Goal: Task Accomplishment & Management: Complete application form

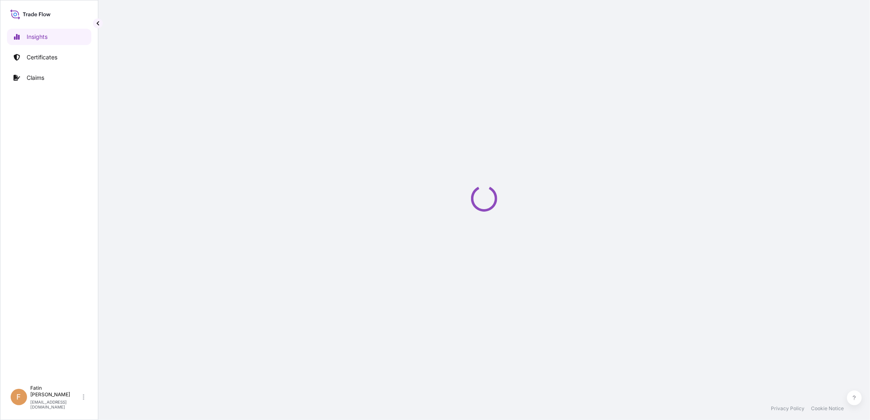
select select "2025"
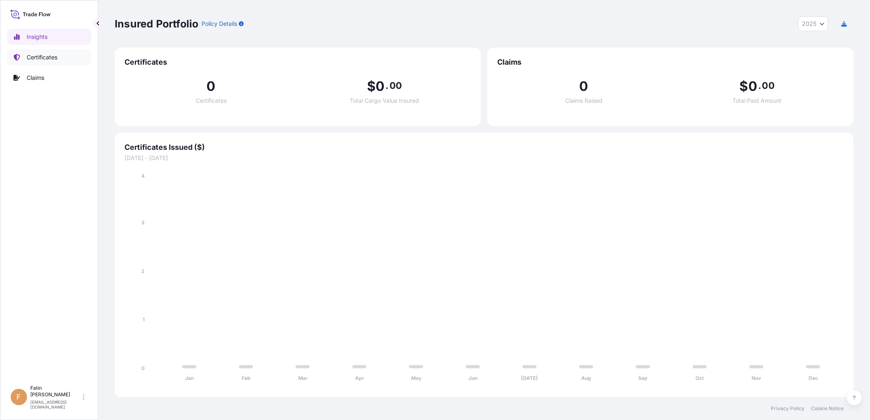
click at [35, 58] on p "Certificates" at bounding box center [42, 57] width 31 height 8
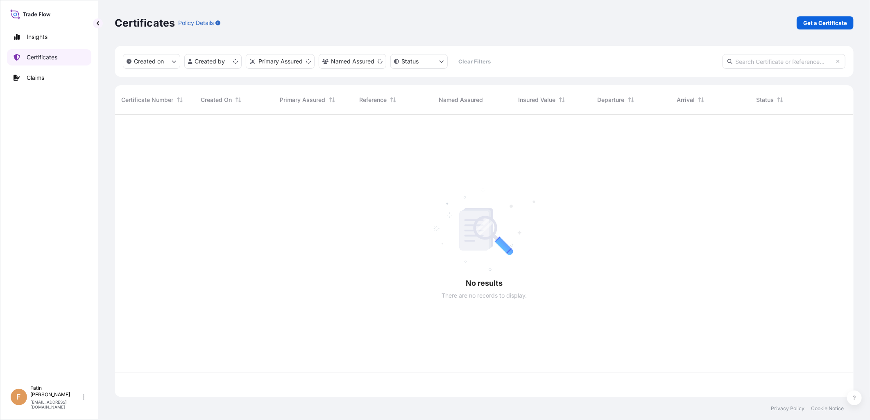
scroll to position [281, 732]
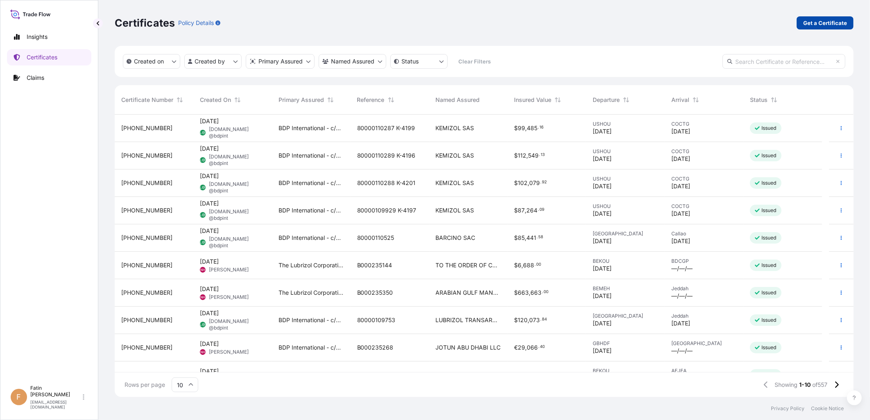
click at [816, 21] on p "Get a Certificate" at bounding box center [825, 23] width 44 height 8
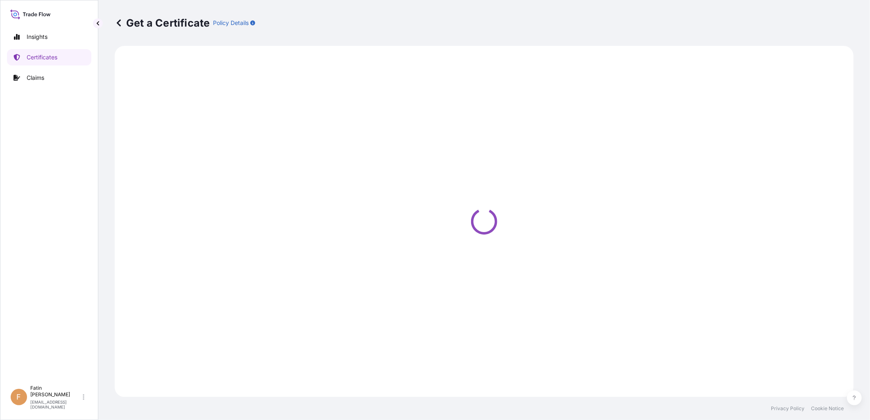
select select "Barge"
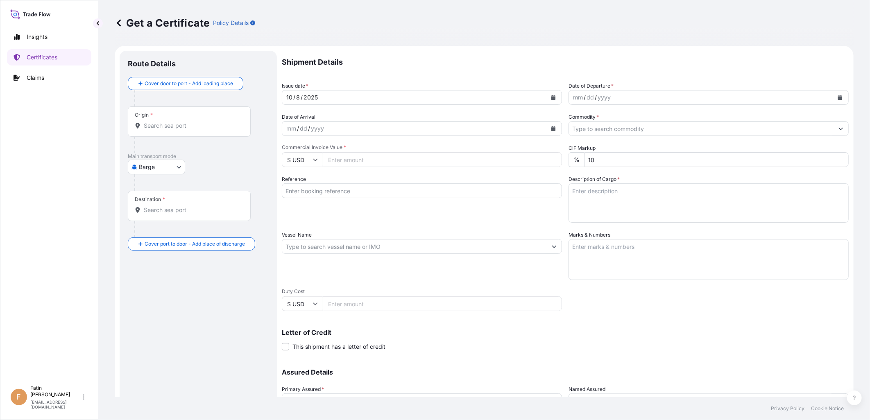
click at [197, 128] on input "Origin *" at bounding box center [192, 126] width 97 height 8
type input "ANT"
click at [163, 166] on body "0 options available. Insights Certificates Claims F Fatin Japridin [EMAIL_ADDRE…" at bounding box center [435, 210] width 870 height 420
click at [157, 258] on span "Ocean Vessel" at bounding box center [161, 262] width 36 height 8
click at [179, 130] on input "Origin *" at bounding box center [192, 129] width 97 height 8
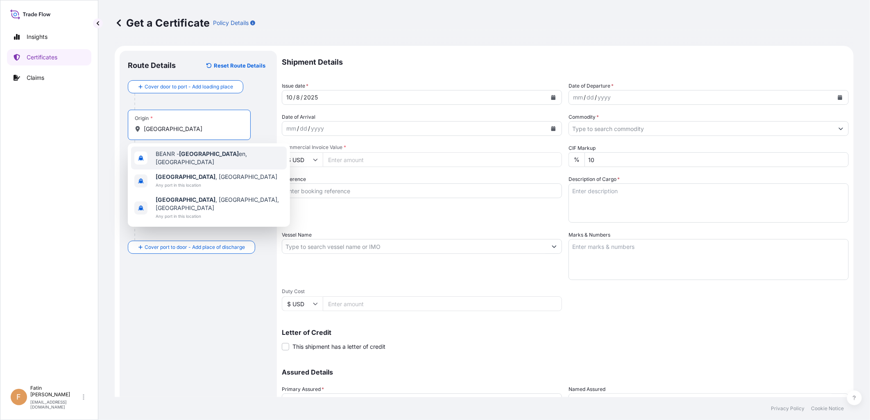
click at [183, 160] on span "BEANR - [GEOGRAPHIC_DATA] en, [GEOGRAPHIC_DATA]" at bounding box center [220, 158] width 128 height 16
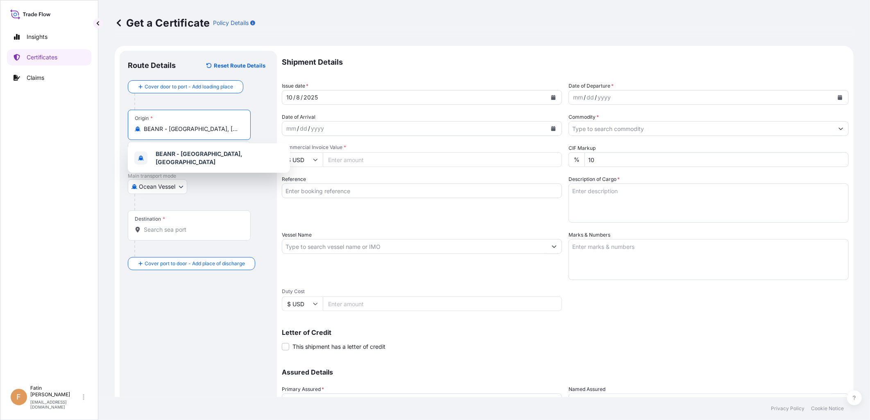
drag, startPoint x: 232, startPoint y: 128, endPoint x: 108, endPoint y: 128, distance: 124.5
click at [108, 128] on div "Get a Certificate Policy Details Route Details Reset Route Details Cover door t…" at bounding box center [484, 198] width 772 height 397
type input "BEKOU - [GEOGRAPHIC_DATA], [GEOGRAPHIC_DATA]"
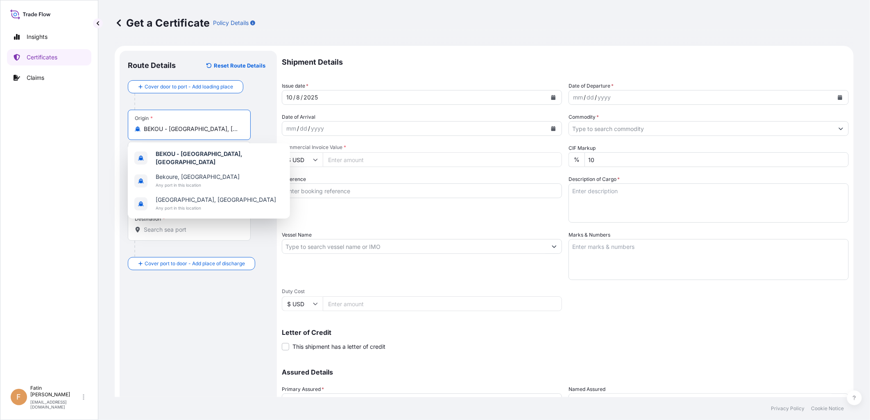
click at [183, 230] on input "Destination *" at bounding box center [192, 230] width 97 height 8
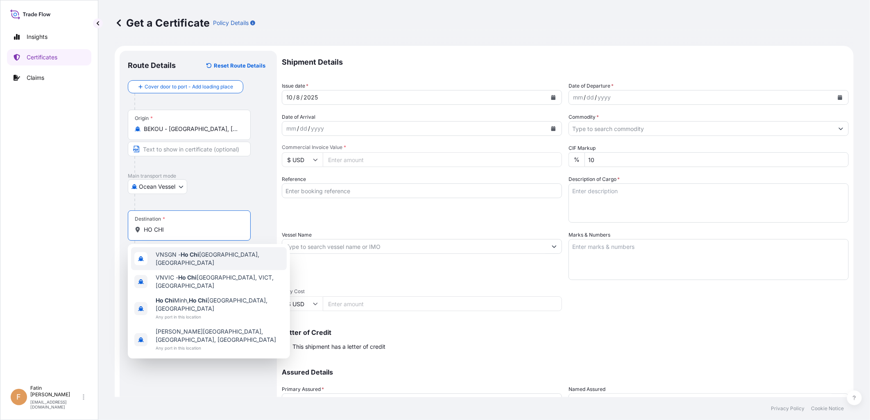
click at [211, 256] on span "VNSGN - [GEOGRAPHIC_DATA], [GEOGRAPHIC_DATA]" at bounding box center [220, 259] width 128 height 16
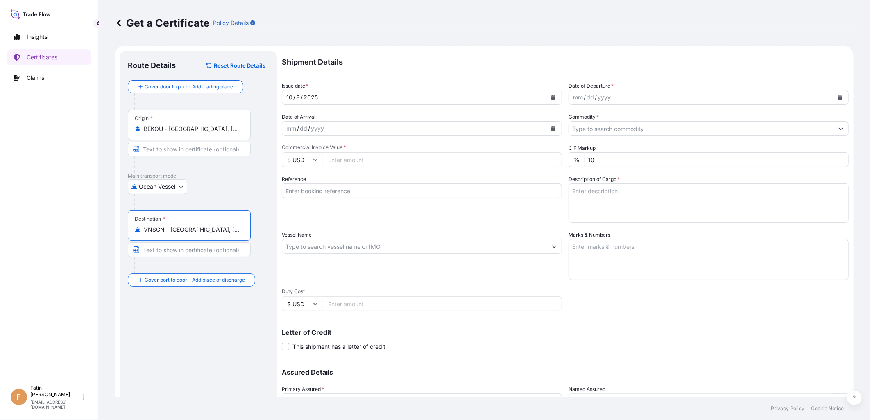
type input "VNSGN - [GEOGRAPHIC_DATA], [GEOGRAPHIC_DATA]"
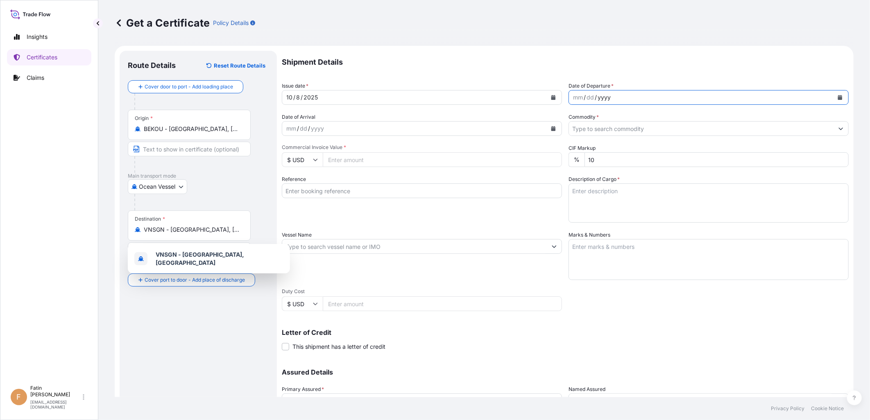
click at [632, 88] on div "Date of Departure * mm / dd / yyyy" at bounding box center [708, 93] width 280 height 23
click at [632, 91] on div "mm / dd / yyyy" at bounding box center [701, 97] width 265 height 15
click at [833, 93] on button "Calendar" at bounding box center [839, 97] width 13 height 13
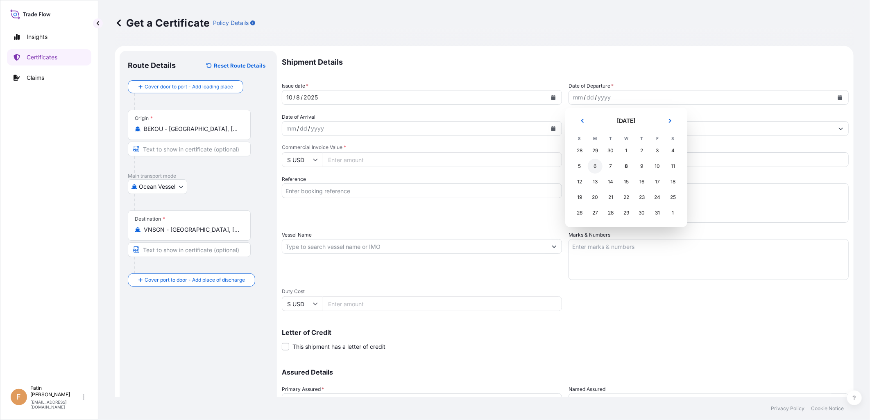
click at [597, 164] on div "6" at bounding box center [595, 166] width 15 height 15
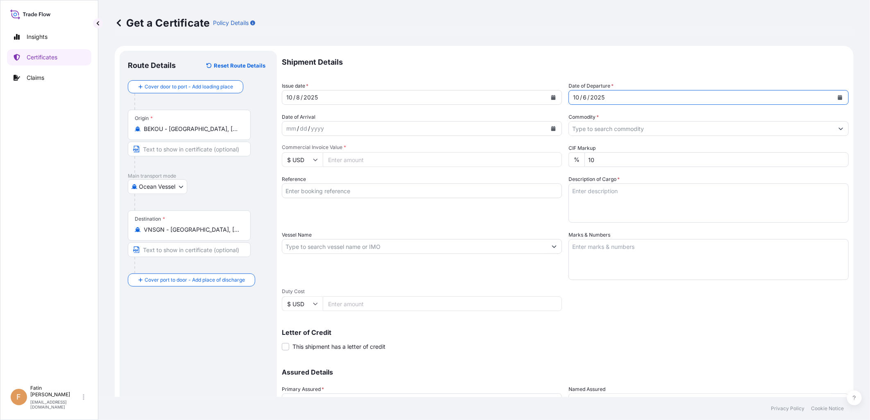
click at [611, 129] on input "Commodity *" at bounding box center [701, 128] width 265 height 15
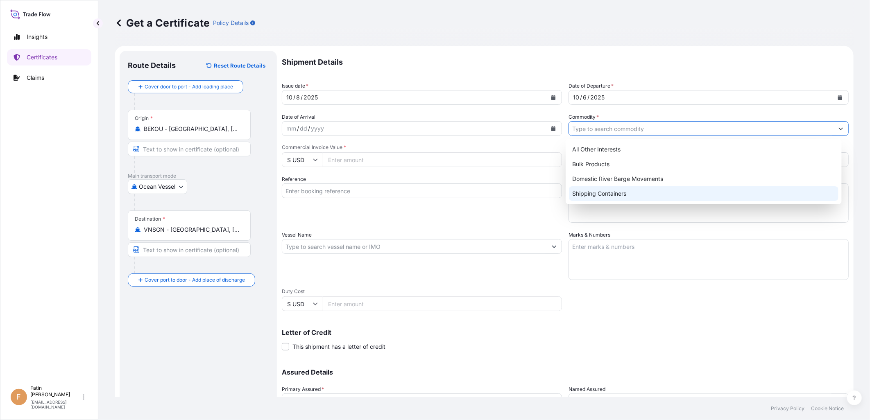
click at [598, 192] on div "Shipping Containers" at bounding box center [703, 193] width 269 height 15
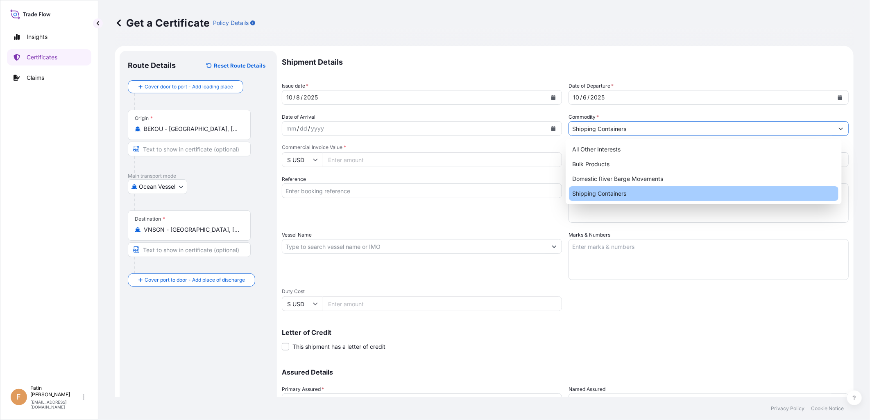
type input "Shipping Containers"
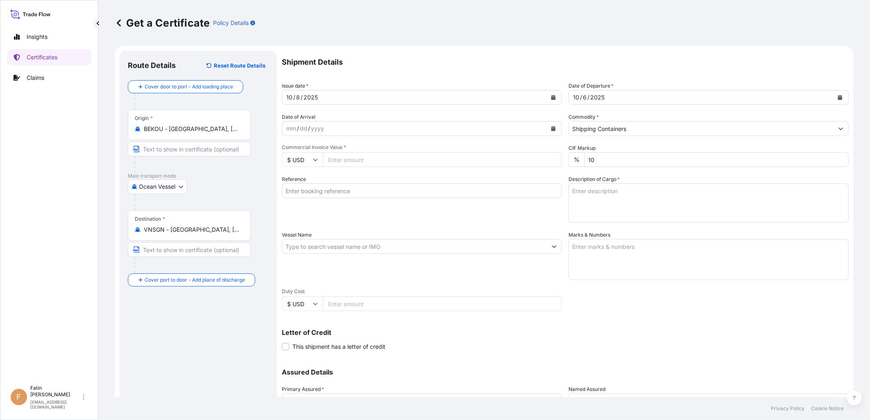
click at [359, 159] on input "Commercial Invoice Value *" at bounding box center [442, 159] width 239 height 15
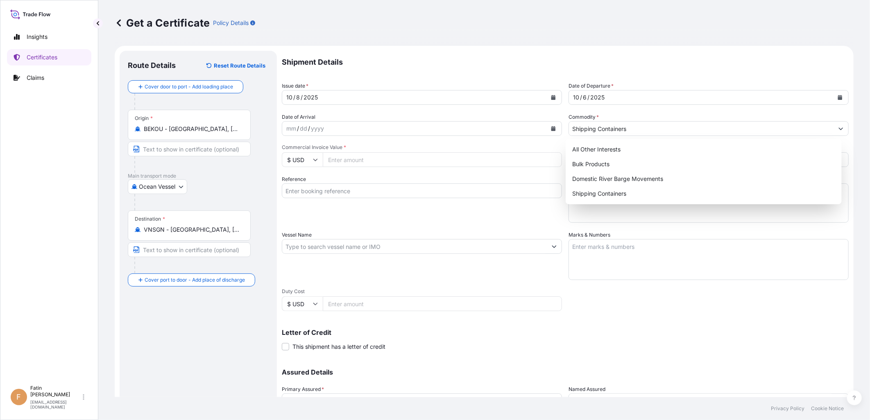
paste input "34910.40"
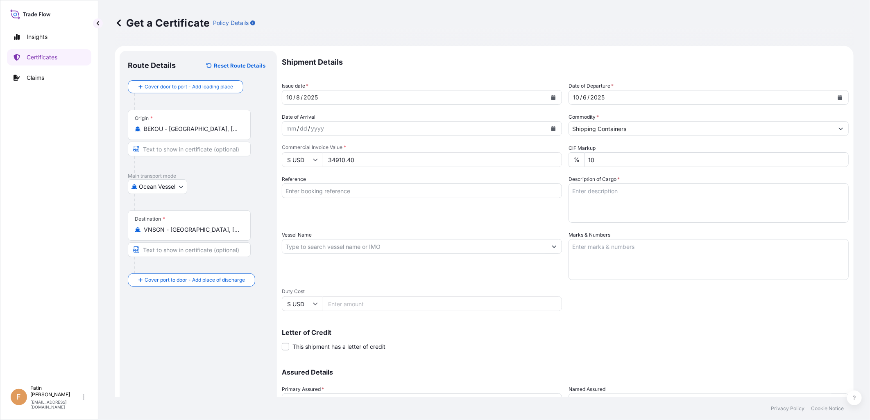
type input "34910.40"
drag, startPoint x: 339, startPoint y: 191, endPoint x: 343, endPoint y: 191, distance: 4.1
click at [339, 191] on input "Reference" at bounding box center [422, 190] width 280 height 15
click at [325, 243] on input "Vessel Name" at bounding box center [414, 246] width 265 height 15
click at [353, 185] on input "Reference" at bounding box center [422, 190] width 280 height 15
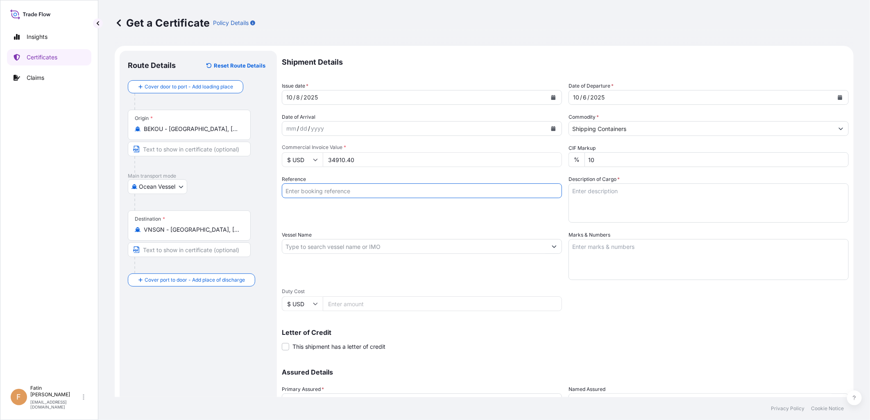
paste input "B000235724"
type input "B000235724"
click at [400, 246] on input "Vessel Name" at bounding box center [414, 246] width 265 height 15
paste input "YM TOPMOST"
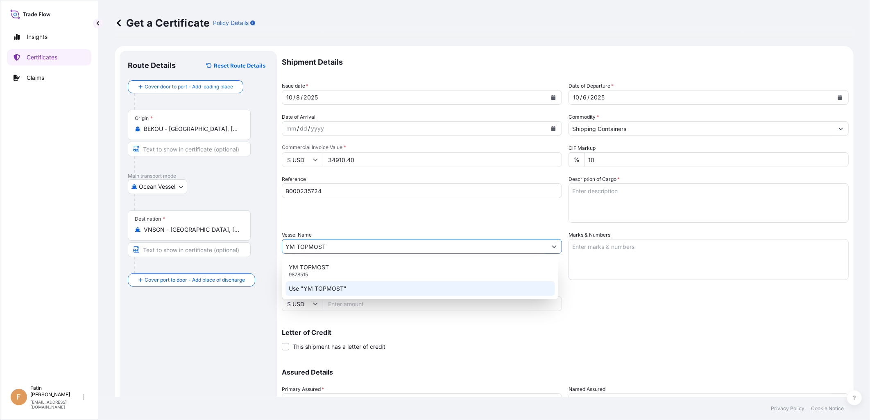
click at [344, 288] on p "Use "YM TOPMOST"" at bounding box center [318, 289] width 58 height 8
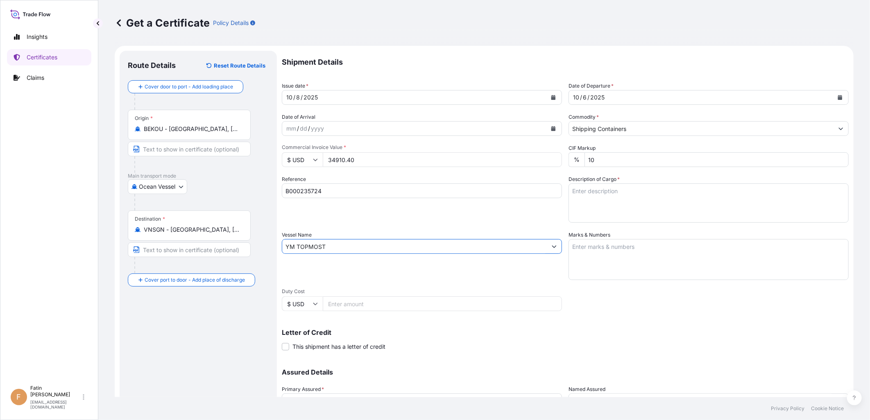
type input "YM TOPMOST"
click at [661, 249] on textarea "Marks & Numbers" at bounding box center [708, 259] width 280 height 41
click at [636, 194] on textarea "Description of Cargo *" at bounding box center [708, 202] width 280 height 39
paste textarea "CARTON LOADED ONTO 16 PALLETS LOADED INTO 1 20' CONTAINER(S) CARBOPOL(R) ULTREZ…"
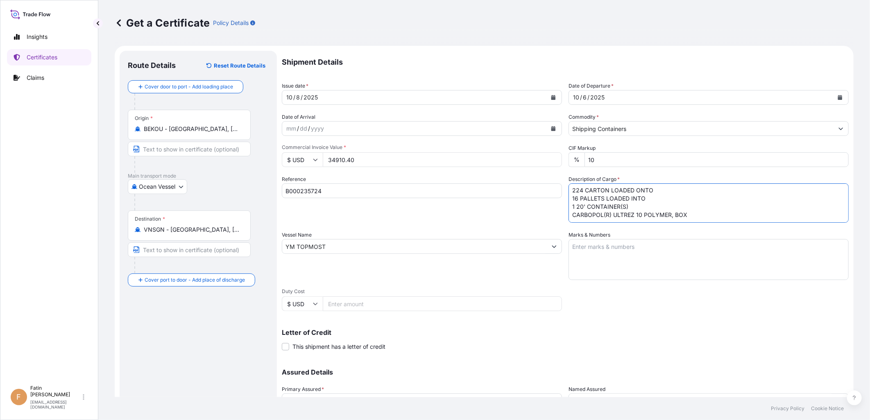
click at [591, 216] on textarea "224 CARTON LOADED ONTO 16 PALLETS LOADED INTO 1 20' CONTAINER(S) CARBOPOL(R) UL…" at bounding box center [708, 202] width 280 height 39
paste textarea "5,331.2000"
drag, startPoint x: 587, startPoint y: 220, endPoint x: 592, endPoint y: 217, distance: 5.1
click at [587, 220] on textarea "224 CARTON LOADED ONTO 16 PALLETS LOADED INTO 1 20' CONTAINER(S) CARBOPOL(R) UL…" at bounding box center [708, 202] width 280 height 39
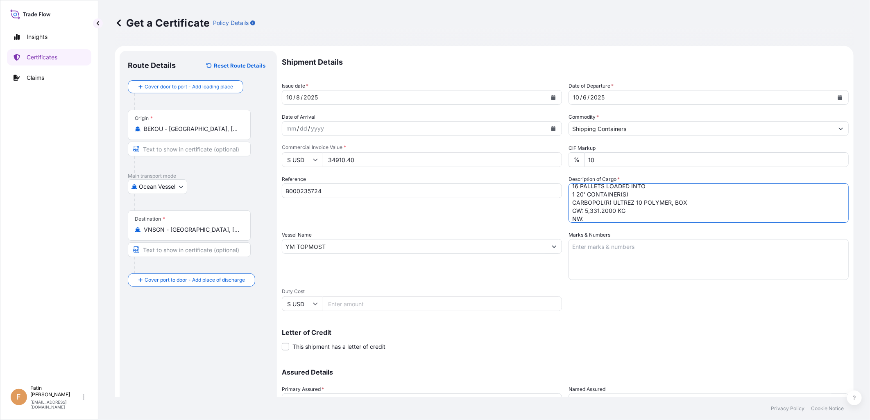
paste textarea "4,480.0000"
type textarea "224 CARTON LOADED ONTO 16 PALLETS LOADED INTO 1 20' CONTAINER(S) CARBOPOL(R) UL…"
click at [662, 129] on input "Shipping Containers" at bounding box center [701, 128] width 265 height 15
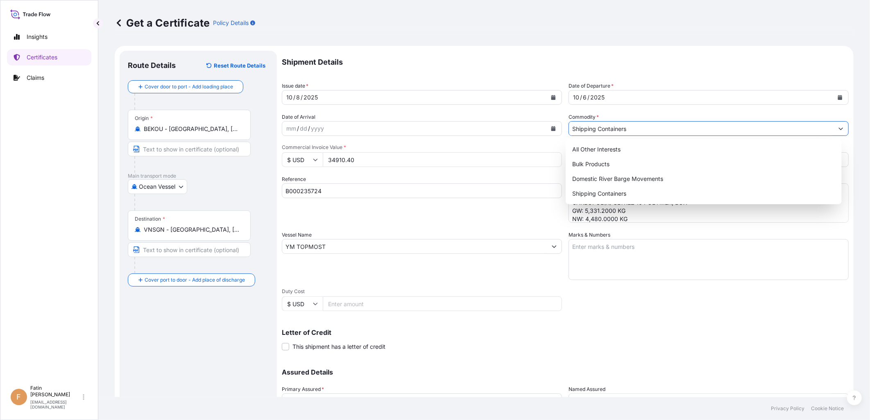
click at [662, 129] on input "Shipping Containers" at bounding box center [701, 128] width 265 height 15
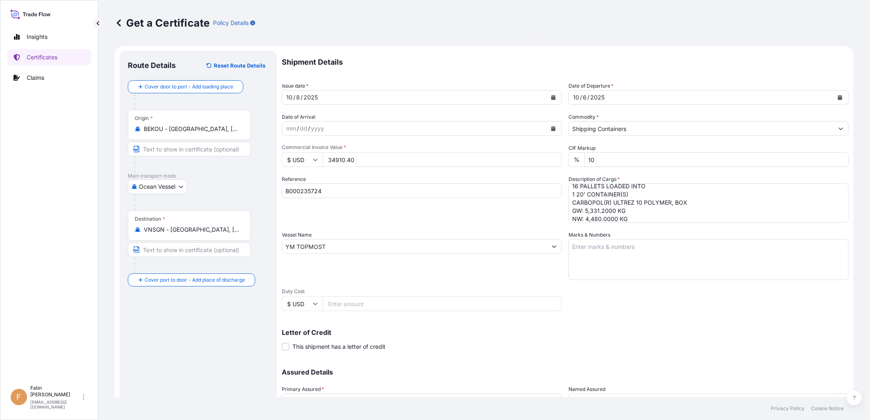
click at [644, 314] on div "Shipment Details Issue date * [DATE] Date of Departure * [DATE] Date of Arrival…" at bounding box center [565, 246] width 567 height 390
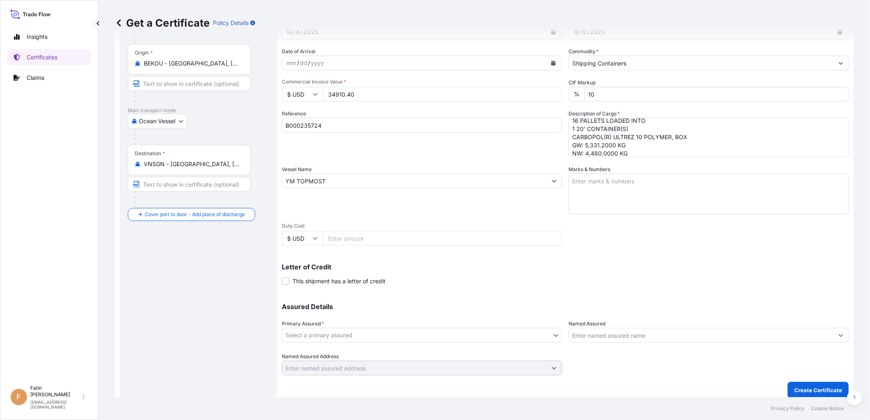
scroll to position [71, 0]
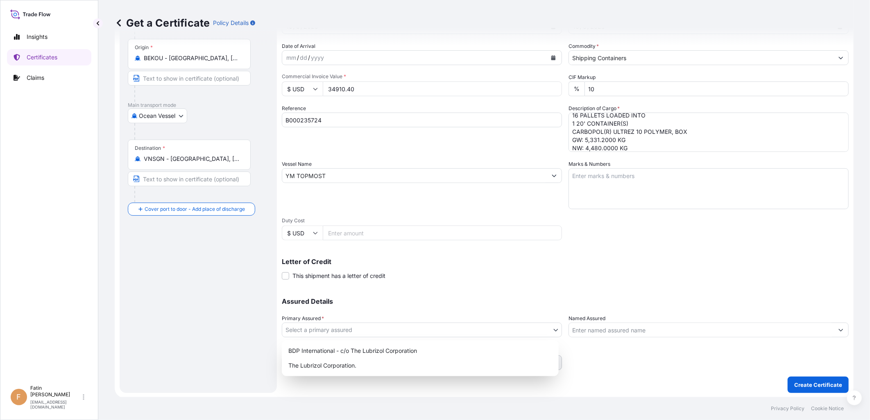
click at [412, 328] on body "4 options available. Insights Certificates Claims F Fatin Japridin [EMAIL_ADDRE…" at bounding box center [435, 210] width 870 height 420
click at [359, 365] on div "The Lubrizol Corporation." at bounding box center [420, 365] width 270 height 15
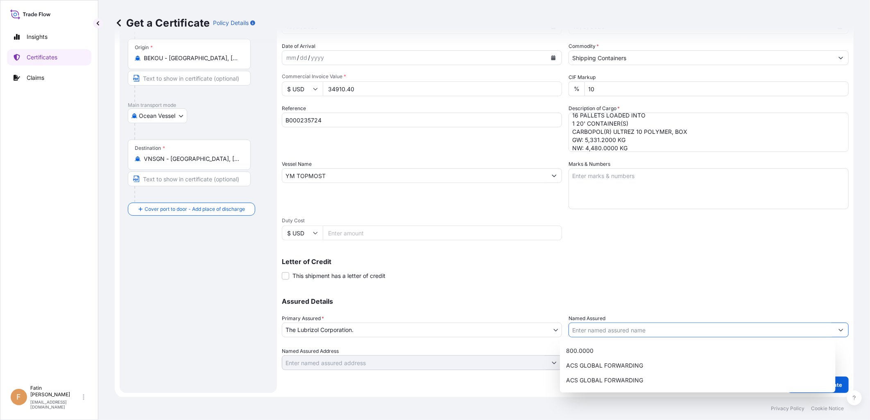
click at [605, 333] on input "Named Assured" at bounding box center [701, 330] width 265 height 15
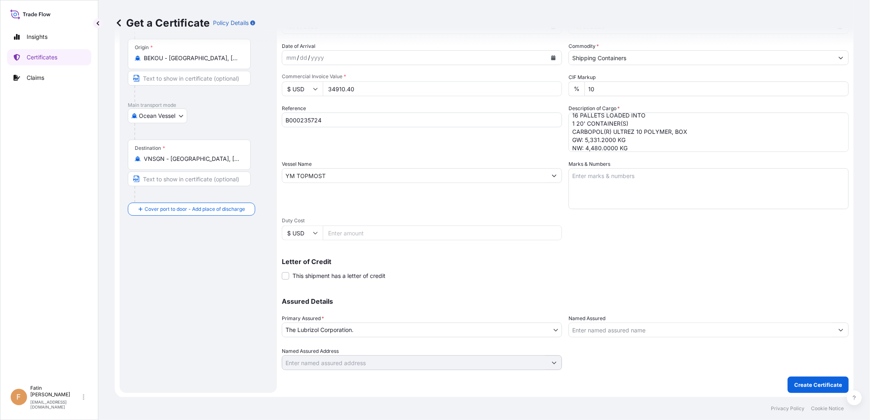
click at [644, 325] on input "Named Assured" at bounding box center [701, 330] width 265 height 15
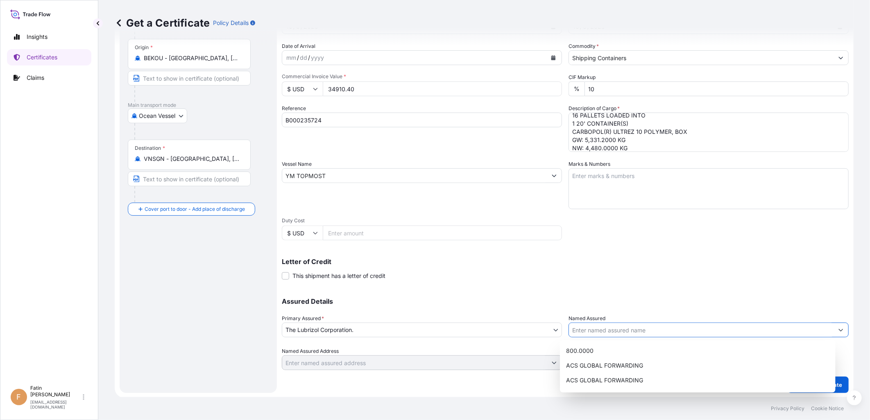
paste input "VINA COSMO CO., LTD."
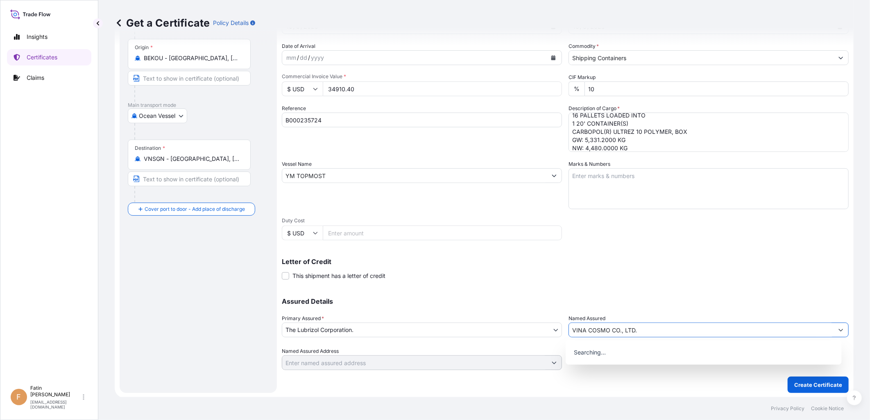
type input "VINA COSMO CO., LTD."
click at [667, 285] on div "Shipment Details Issue date * [DATE] Date of Departure * [DATE] Date of Arrival…" at bounding box center [565, 175] width 567 height 390
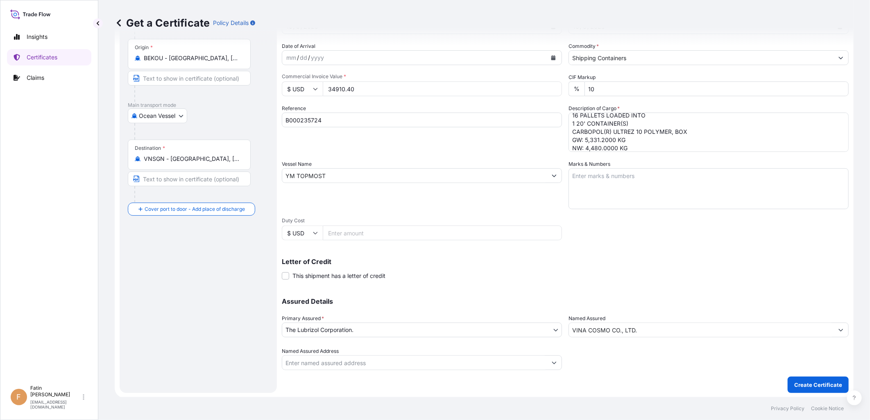
click at [380, 332] on body "15 options available. 0 options available. Insights Certificates Claims F Fatin…" at bounding box center [435, 210] width 870 height 420
click at [804, 388] on p "Create Certificate" at bounding box center [818, 385] width 48 height 8
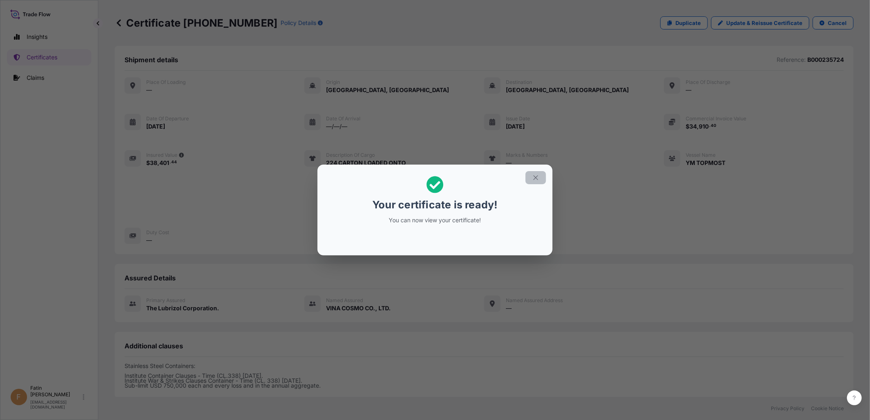
click at [534, 179] on icon "button" at bounding box center [535, 178] width 5 height 5
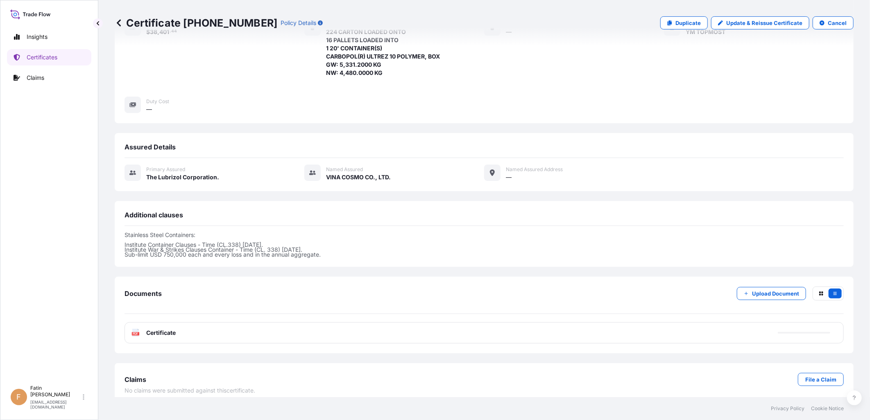
scroll to position [139, 0]
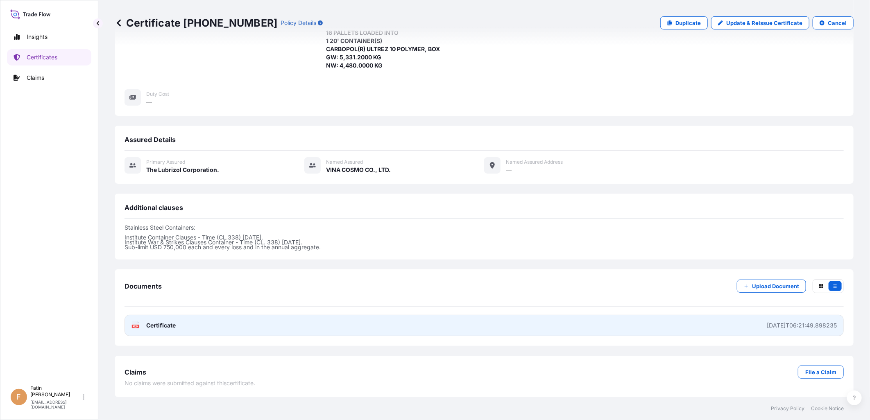
click at [791, 322] on div "[DATE]T06:21:49.898235" at bounding box center [802, 326] width 70 height 8
